Goal: Browse casually: Explore the website without a specific task or goal

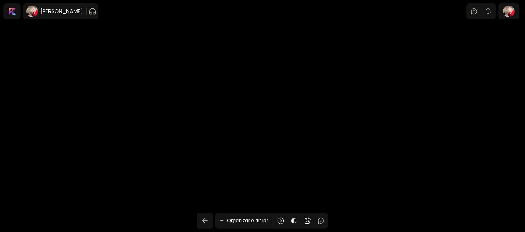
scroll to position [775, 0]
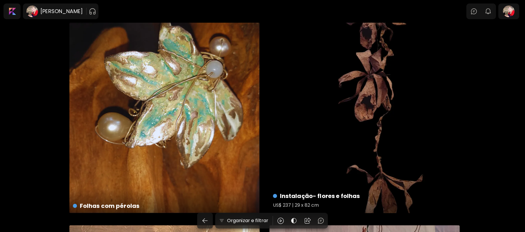
drag, startPoint x: 0, startPoint y: 0, endPoint x: 325, endPoint y: 73, distance: 333.3
click at [325, 73] on div "Instalação- flores e folhas US$ 237 | 29 x 82 cm" at bounding box center [364, 118] width 190 height 190
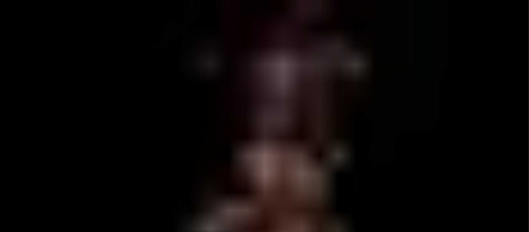
click at [252, 101] on img at bounding box center [264, 116] width 480 height 190
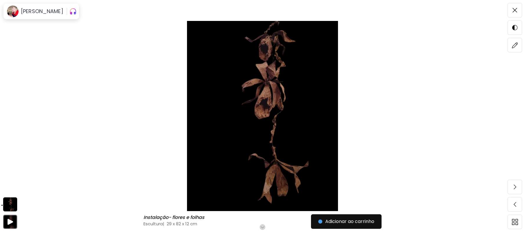
click at [427, 62] on img at bounding box center [262, 116] width 476 height 190
click at [15, 10] on image at bounding box center [13, 12] width 12 height 12
click at [30, 10] on h6 "[PERSON_NAME]" at bounding box center [42, 11] width 42 height 7
click at [517, 9] on img at bounding box center [514, 10] width 5 height 5
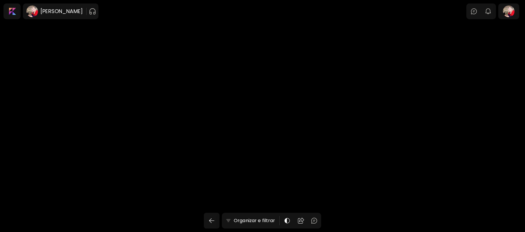
scroll to position [775, 0]
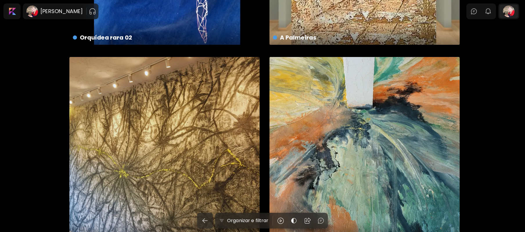
click at [515, 12] on div at bounding box center [508, 11] width 19 height 13
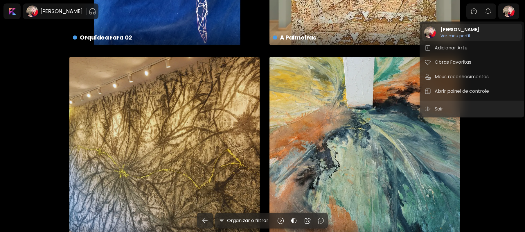
click at [463, 35] on h6 "Ver meu perfil" at bounding box center [459, 35] width 39 height 5
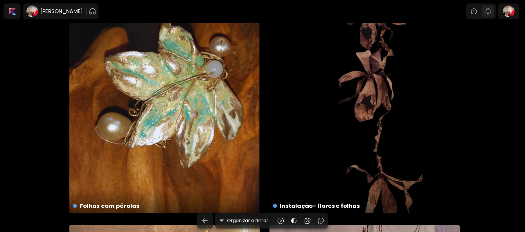
click at [491, 12] on img "button" at bounding box center [487, 11] width 7 height 7
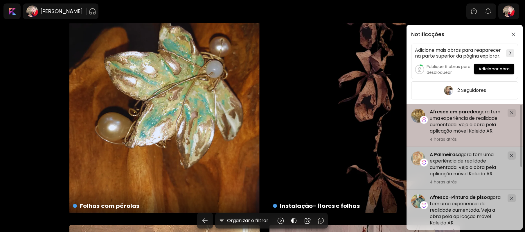
click at [472, 112] on span "Afresco em parede" at bounding box center [453, 111] width 46 height 7
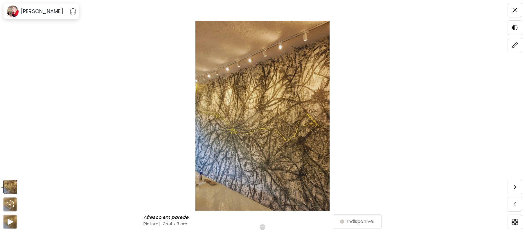
click at [276, 118] on img at bounding box center [262, 116] width 476 height 190
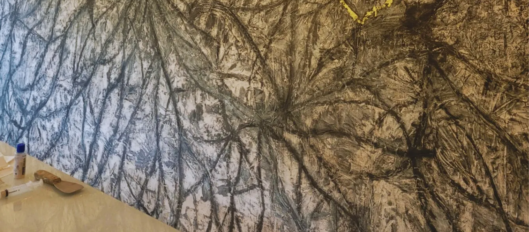
scroll to position [468, 0]
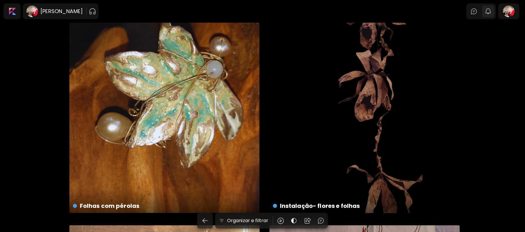
click at [491, 11] on img "button" at bounding box center [487, 11] width 7 height 7
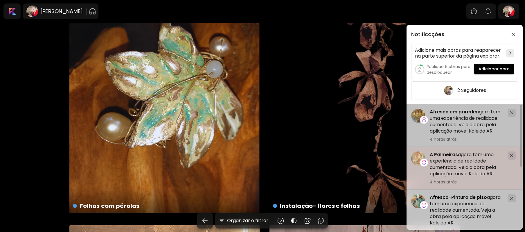
click at [464, 165] on h5 "A Palmeiras agora tem uma experiência de realidade aumentada. Veja a obra pela …" at bounding box center [466, 164] width 73 height 26
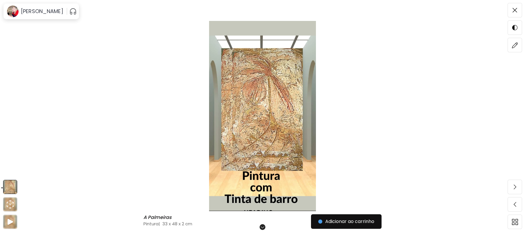
click at [440, 146] on img at bounding box center [262, 116] width 476 height 190
click at [269, 131] on img at bounding box center [262, 116] width 476 height 190
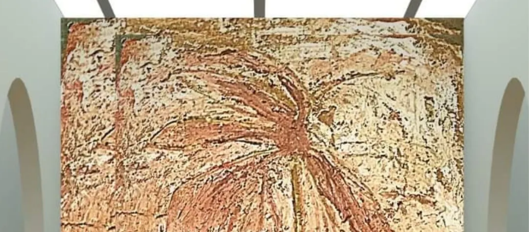
scroll to position [115, 0]
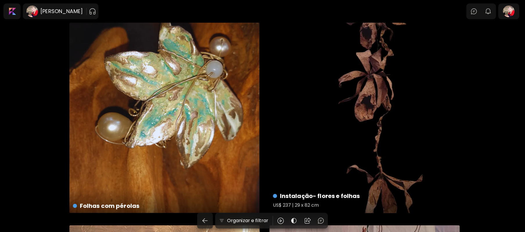
click at [378, 77] on div "Instalação- flores e folhas US$ 237 | 29 x 82 cm" at bounding box center [364, 118] width 190 height 190
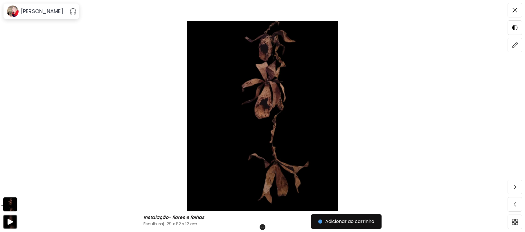
click at [272, 96] on img at bounding box center [262, 116] width 476 height 190
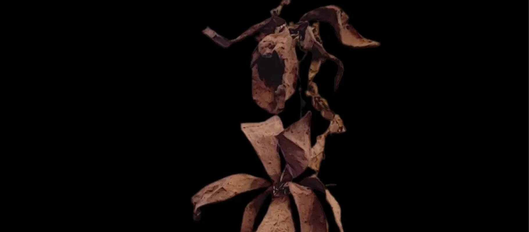
scroll to position [7, 0]
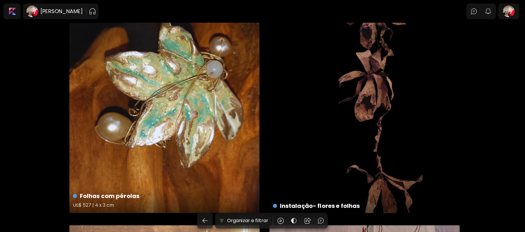
click at [129, 70] on div "Folhas com pérolas US$ 527 | 4 x 3 cm" at bounding box center [164, 118] width 190 height 190
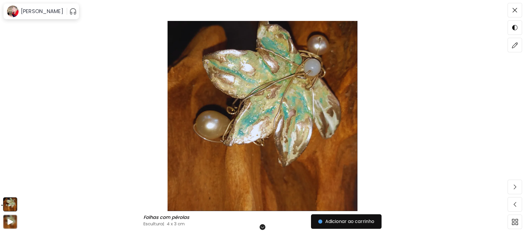
click at [296, 85] on img at bounding box center [262, 116] width 476 height 190
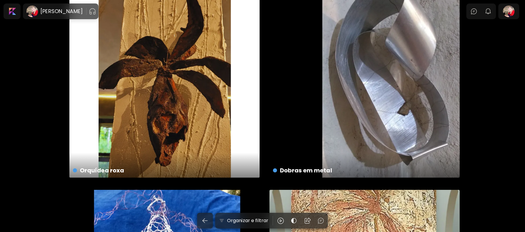
scroll to position [429, 0]
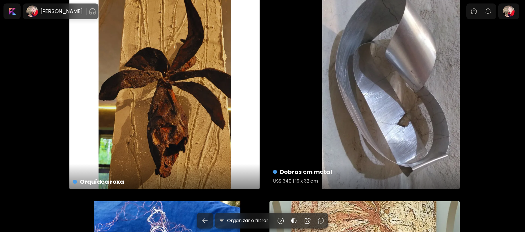
click at [405, 76] on div "Dobras em metal US$ 340 | 19 x 32 cm" at bounding box center [364, 94] width 190 height 190
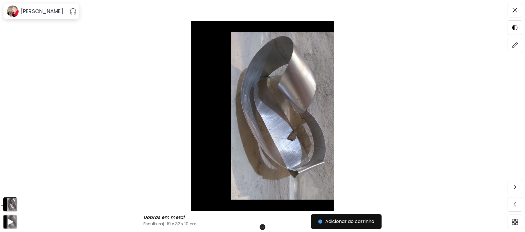
click at [292, 98] on img at bounding box center [262, 116] width 476 height 190
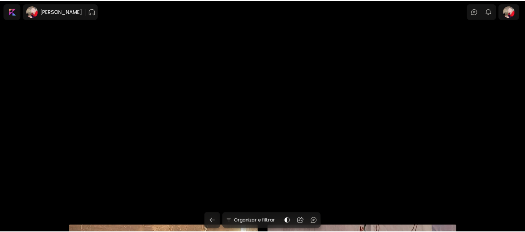
scroll to position [429, 0]
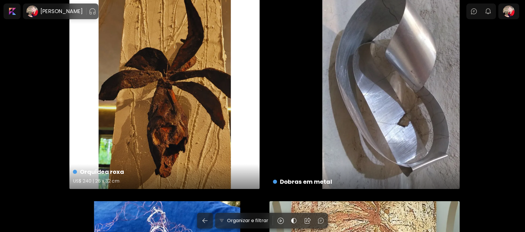
click at [191, 72] on div "Orquídea roxa US$ 240 | 26 x 32 cm" at bounding box center [164, 94] width 190 height 190
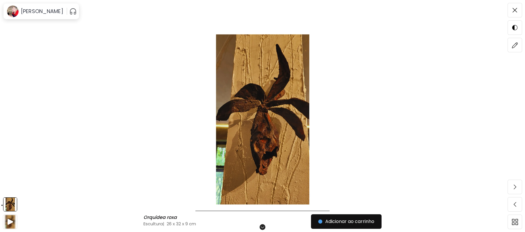
click at [287, 85] on img at bounding box center [262, 116] width 476 height 190
click at [287, 86] on img at bounding box center [262, 116] width 476 height 190
click at [265, 83] on img at bounding box center [262, 116] width 476 height 190
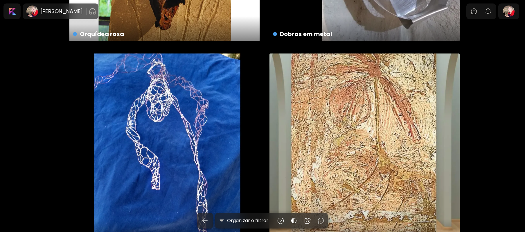
scroll to position [560, 0]
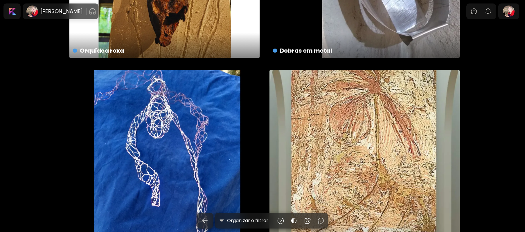
click at [222, 181] on div "Orquídea rara 02 US$ 327 | 50 x 67 cm" at bounding box center [164, 165] width 190 height 190
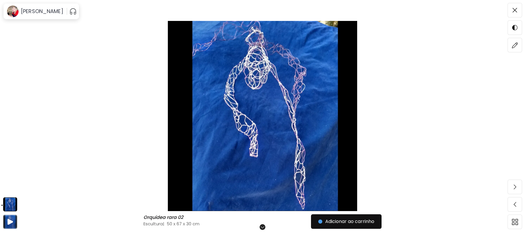
click at [264, 154] on img at bounding box center [262, 116] width 476 height 190
click at [270, 118] on img at bounding box center [262, 116] width 476 height 190
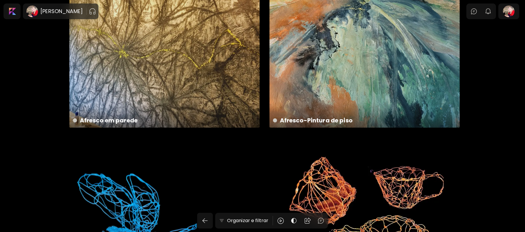
scroll to position [889, 0]
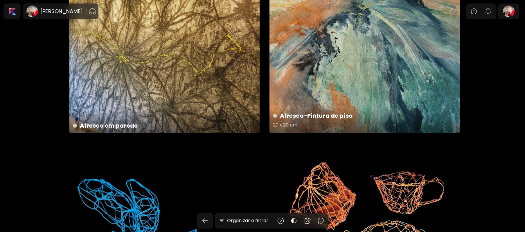
click at [399, 59] on div "Afresco-Pintura de piso 20 x 20 cm" at bounding box center [364, 38] width 190 height 190
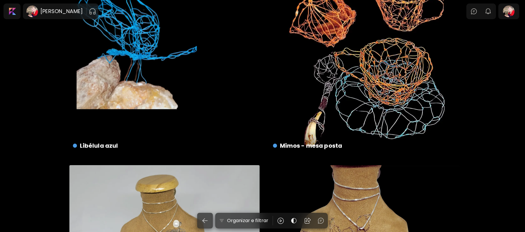
scroll to position [1050, 0]
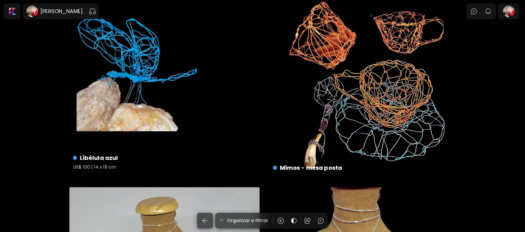
click at [172, 85] on div "Libélula azul US$ 100 | 14 x 19 cm" at bounding box center [164, 80] width 190 height 190
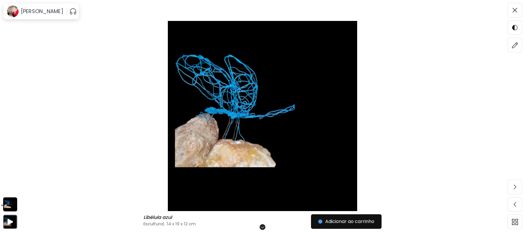
click at [212, 95] on img at bounding box center [262, 116] width 476 height 190
click at [243, 95] on img at bounding box center [262, 116] width 476 height 190
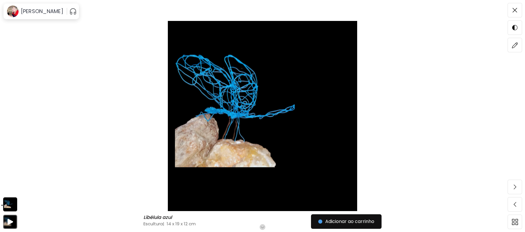
click at [243, 95] on img at bounding box center [262, 116] width 476 height 190
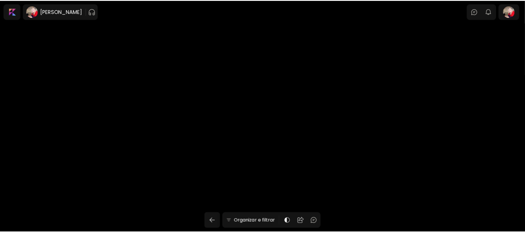
scroll to position [1050, 0]
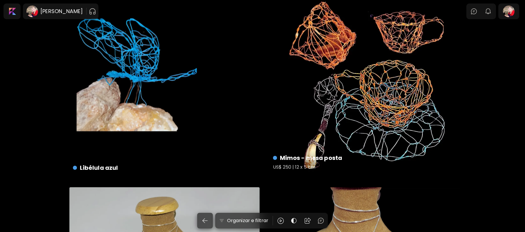
click at [347, 71] on div "Mimos - mesa posta US$ 250 | 12 x 5 cm" at bounding box center [364, 80] width 190 height 190
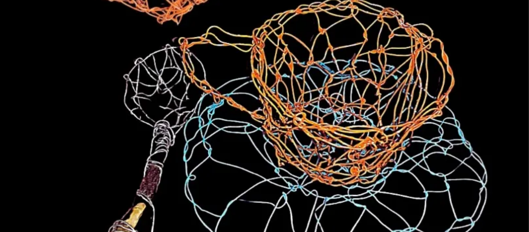
scroll to position [147, 0]
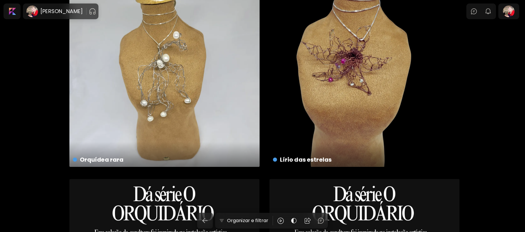
scroll to position [1288, 0]
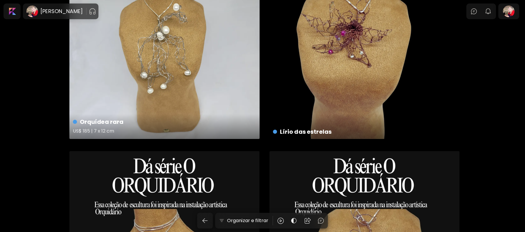
click at [199, 63] on div "Orquídea rara US$ 185 | 7 x 12 cm" at bounding box center [164, 44] width 190 height 190
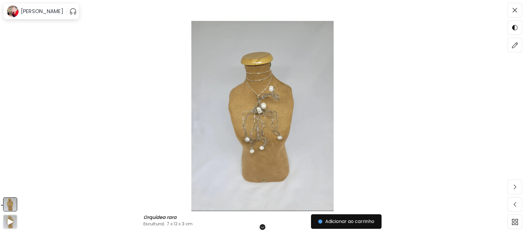
click at [273, 91] on img at bounding box center [262, 116] width 476 height 190
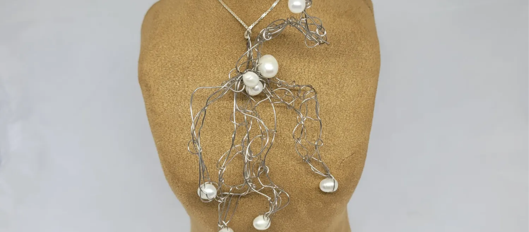
scroll to position [197, 0]
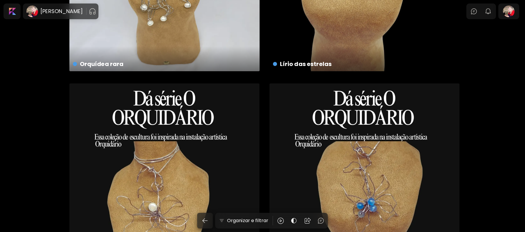
scroll to position [1350, 0]
